Goal: Check status

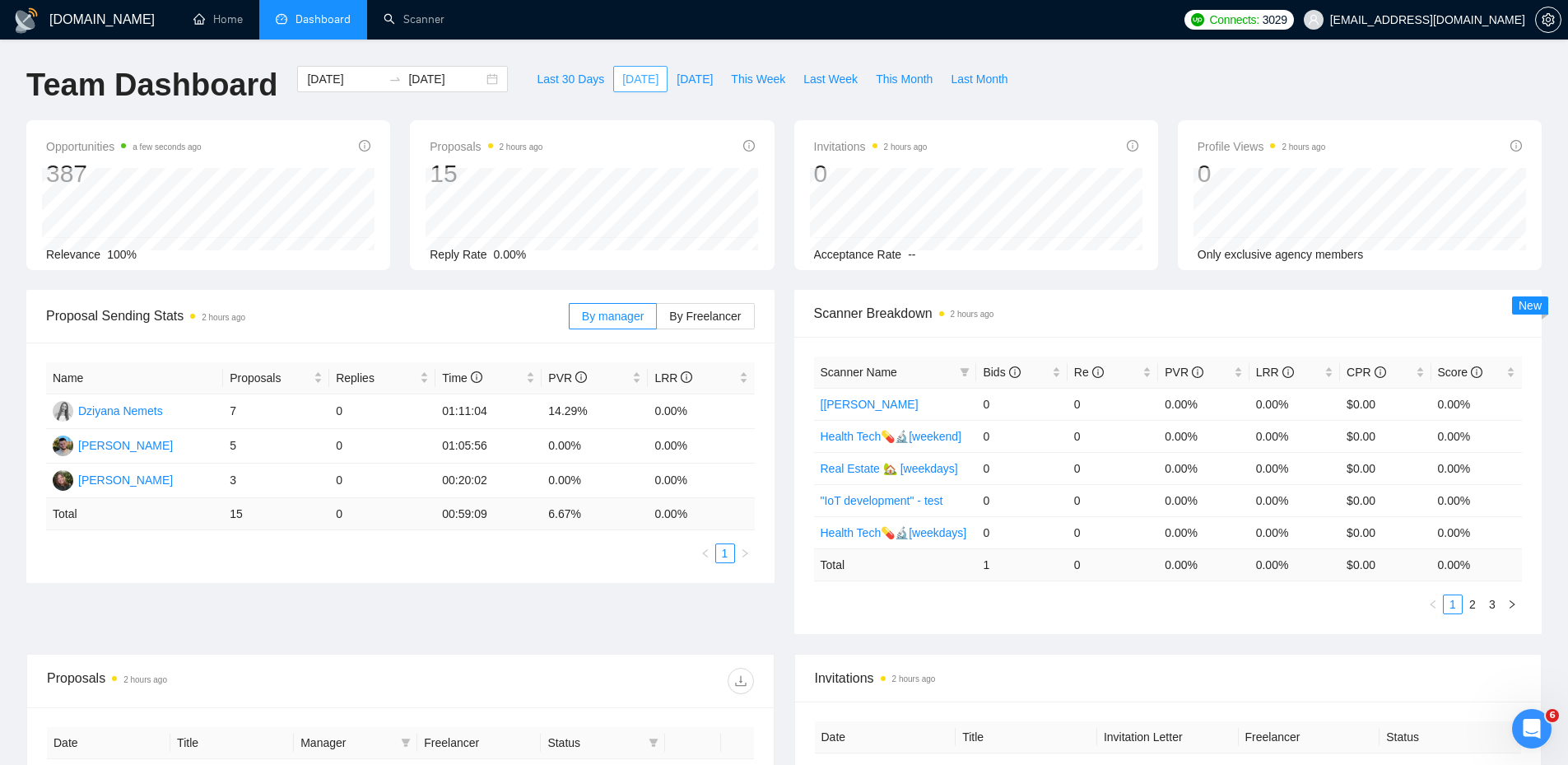
click at [622, 71] on span "[DATE]" at bounding box center [640, 79] width 36 height 18
click at [622, 79] on span "[DATE]" at bounding box center [640, 79] width 36 height 18
